Goal: Find contact information

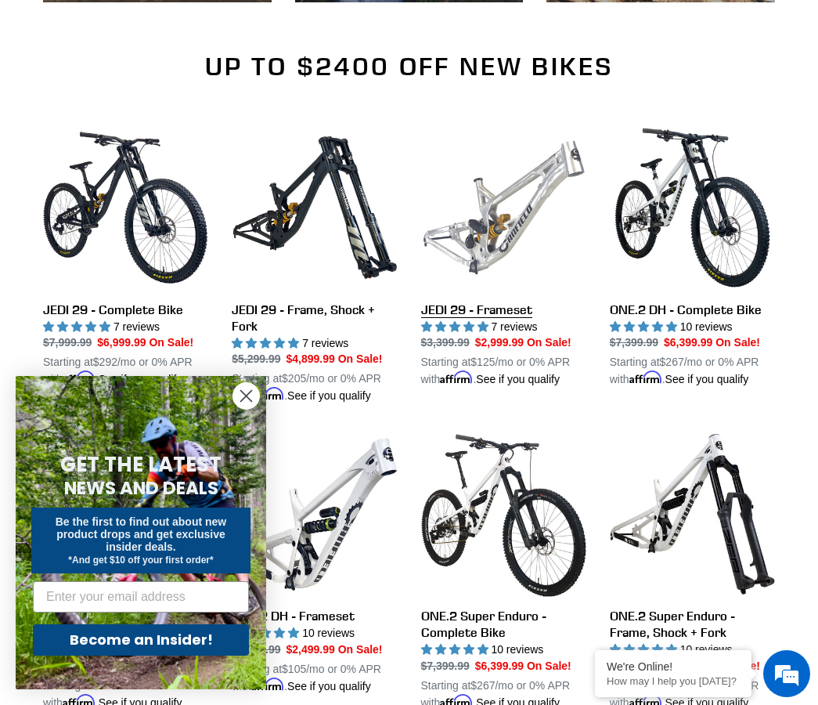
scroll to position [939, 0]
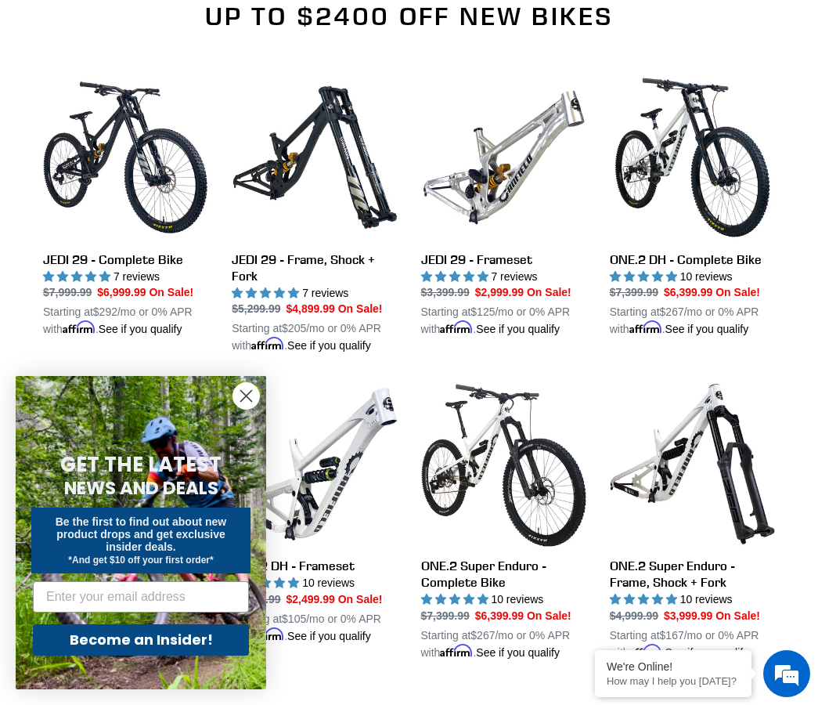
click at [240, 396] on circle "Close dialog" at bounding box center [246, 396] width 26 height 26
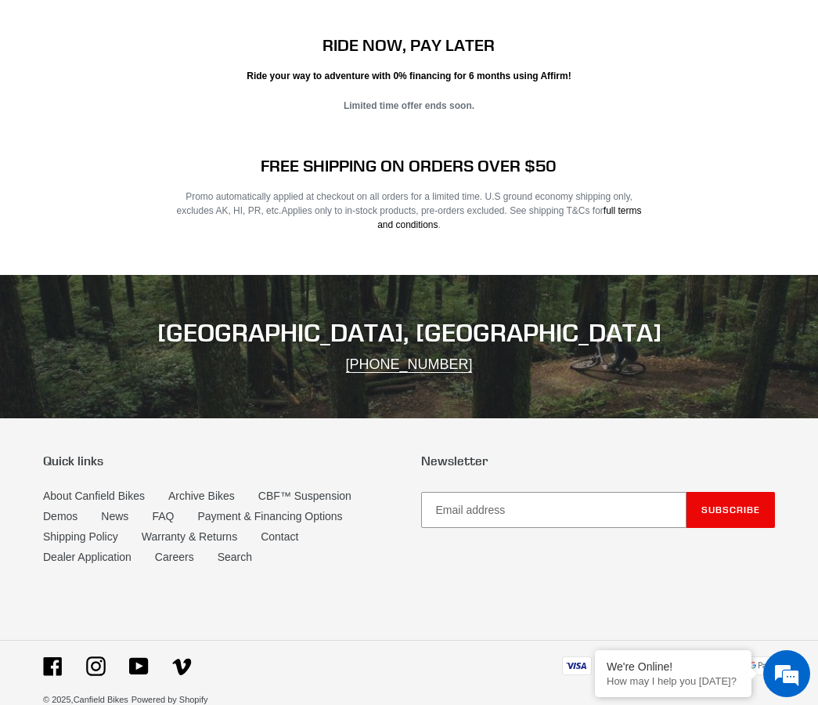
scroll to position [2367, 0]
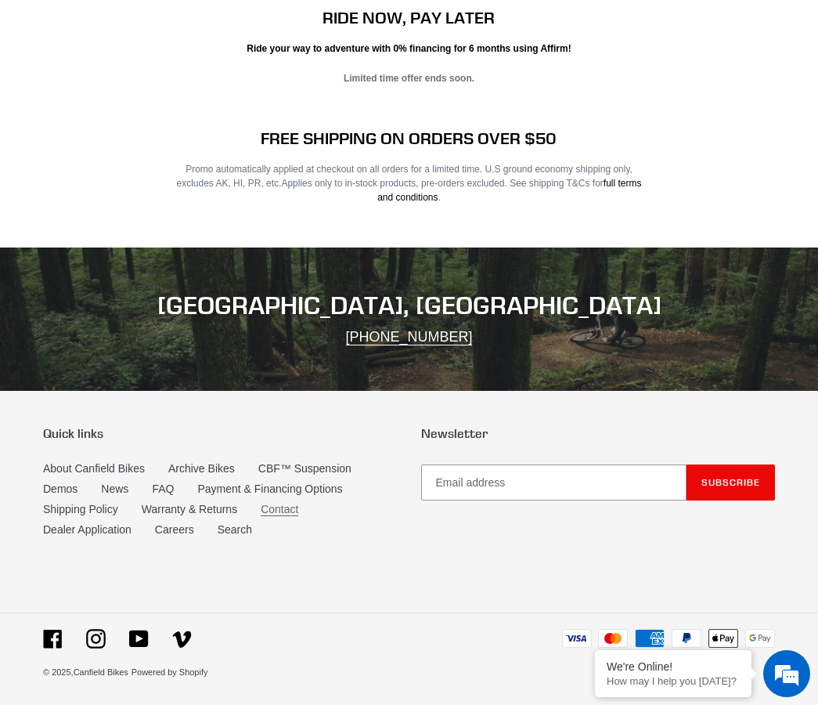
click at [277, 510] on link "Contact" at bounding box center [280, 509] width 38 height 13
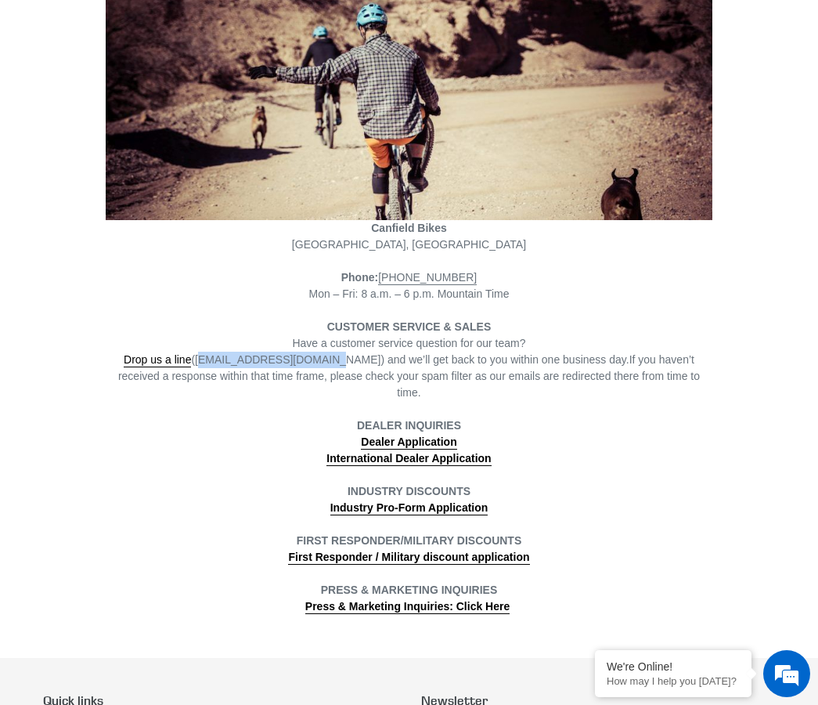
drag, startPoint x: 181, startPoint y: 360, endPoint x: 294, endPoint y: 358, distance: 112.7
click at [294, 358] on span "Drop us a line (info@canfieldbikes.com) and we’ll get back to you within one bu…" at bounding box center [377, 360] width 506 height 14
copy span "info@canfieldbikes.com"
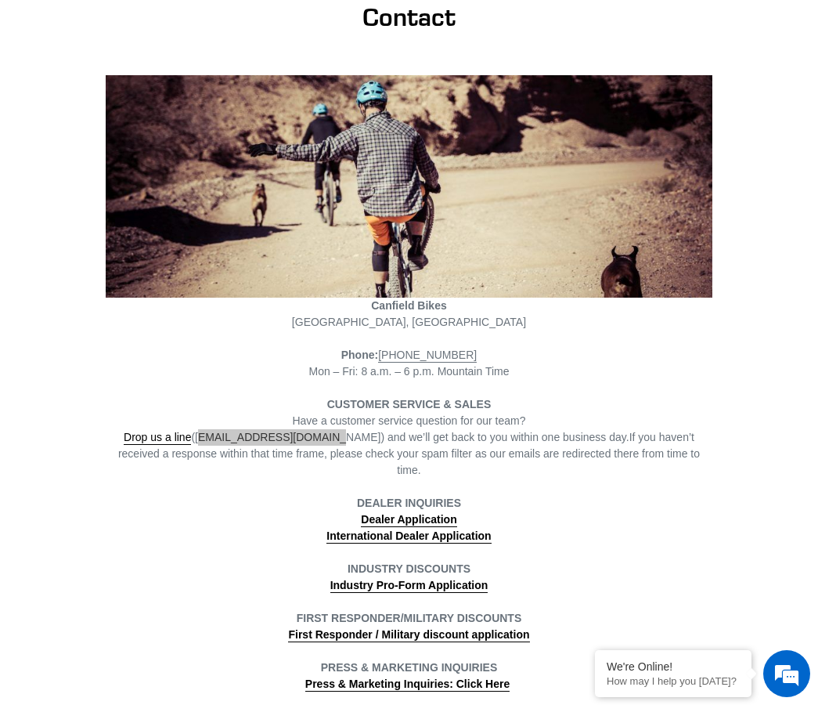
scroll to position [157, 0]
